Goal: Task Accomplishment & Management: Manage account settings

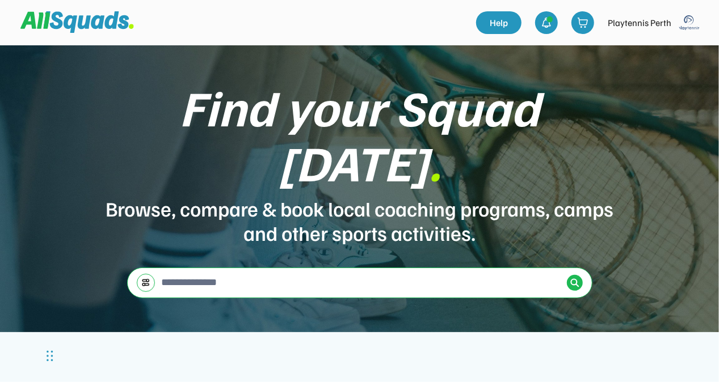
click at [689, 22] on img at bounding box center [689, 22] width 23 height 23
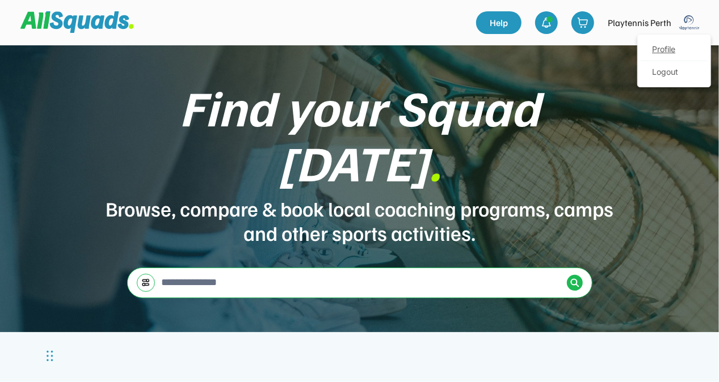
click at [672, 49] on link "Profile" at bounding box center [673, 50] width 67 height 23
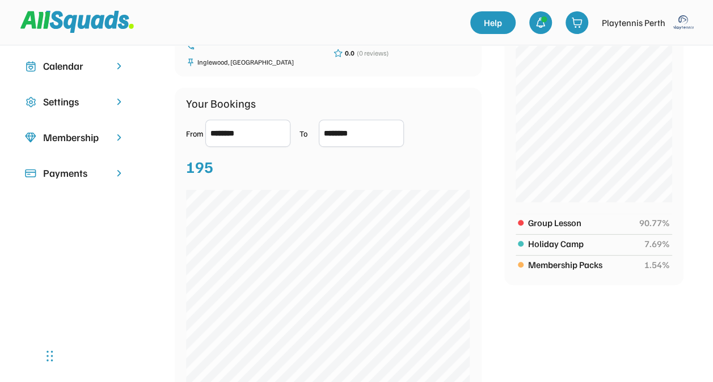
scroll to position [247, 0]
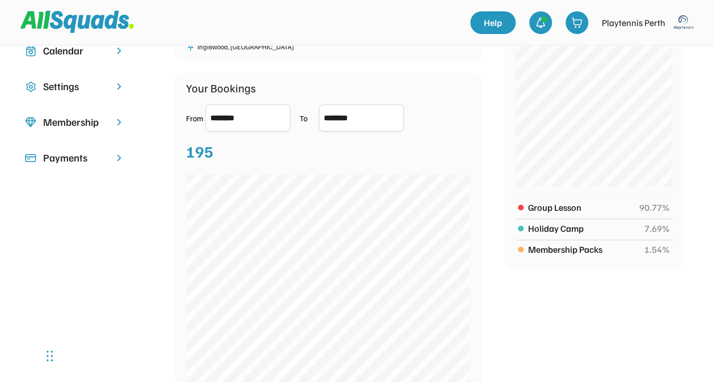
click at [60, 83] on div "Settings" at bounding box center [75, 86] width 64 height 15
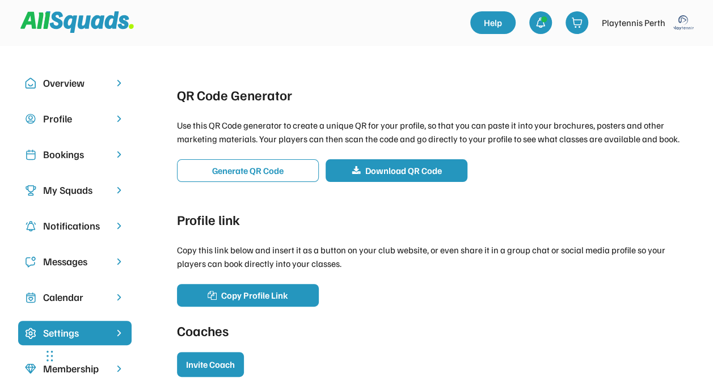
click at [78, 149] on div "Bookings" at bounding box center [75, 154] width 64 height 15
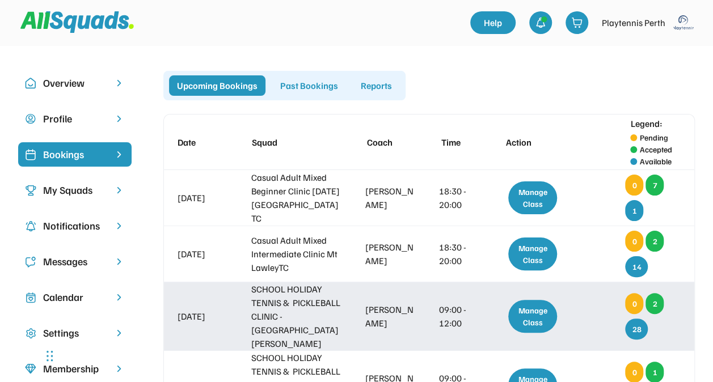
click at [349, 313] on div "03 Oct 2025 SCHOOL HOLIDAY TENNIS & PICKLEBALL CLINIC - Mt Lawley Rhys McDougal…" at bounding box center [429, 316] width 530 height 68
click at [522, 306] on div "Manage Class" at bounding box center [532, 316] width 49 height 33
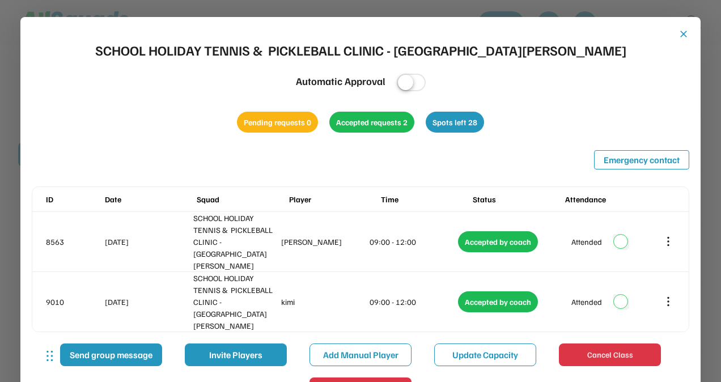
click at [686, 30] on button "close" at bounding box center [683, 33] width 11 height 11
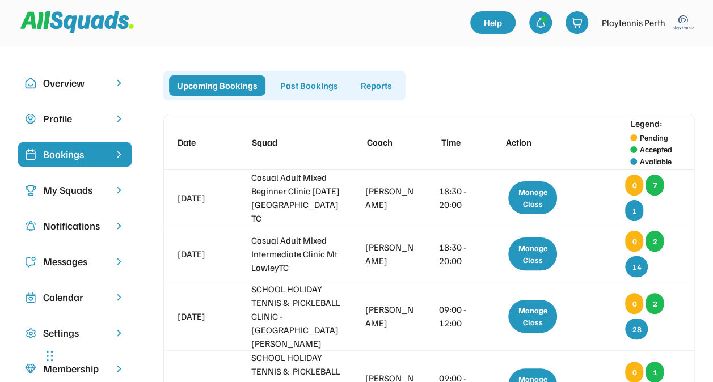
click at [682, 27] on img at bounding box center [683, 22] width 23 height 23
click at [665, 69] on div "Logout" at bounding box center [668, 72] width 67 height 23
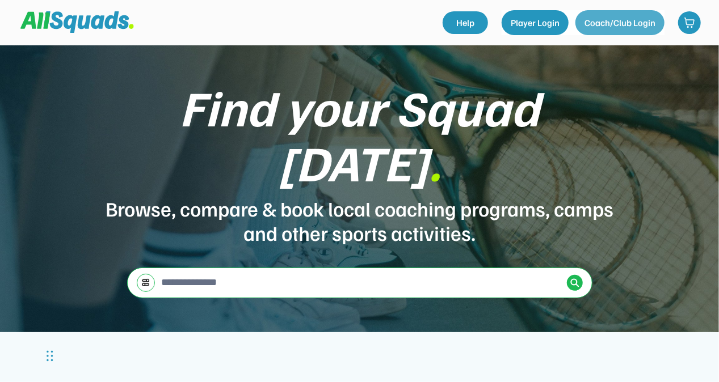
click at [613, 17] on button "Coach/Club Login" at bounding box center [619, 22] width 89 height 25
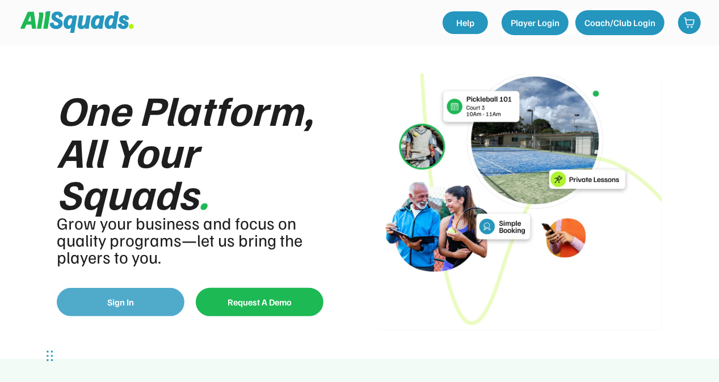
click at [140, 300] on button "Sign In" at bounding box center [121, 302] width 128 height 28
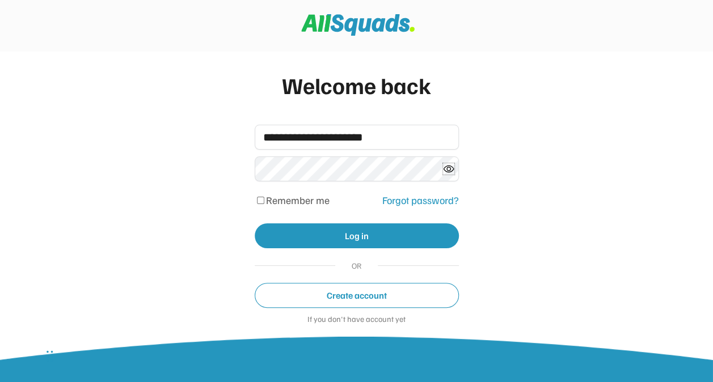
click at [447, 168] on icon at bounding box center [448, 168] width 11 height 11
click at [448, 171] on icon at bounding box center [448, 168] width 11 height 11
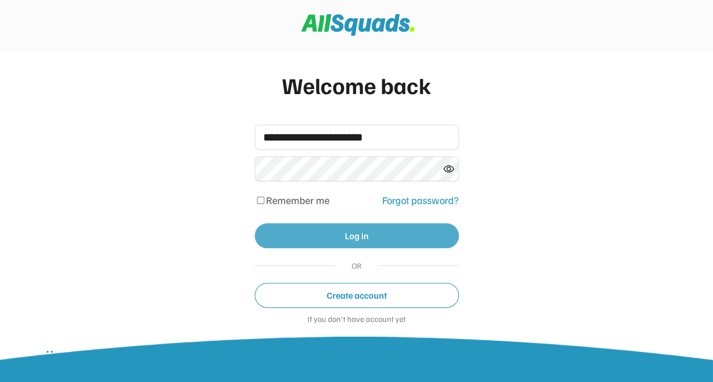
click at [361, 233] on button "Log in" at bounding box center [357, 235] width 204 height 25
